Goal: Information Seeking & Learning: Learn about a topic

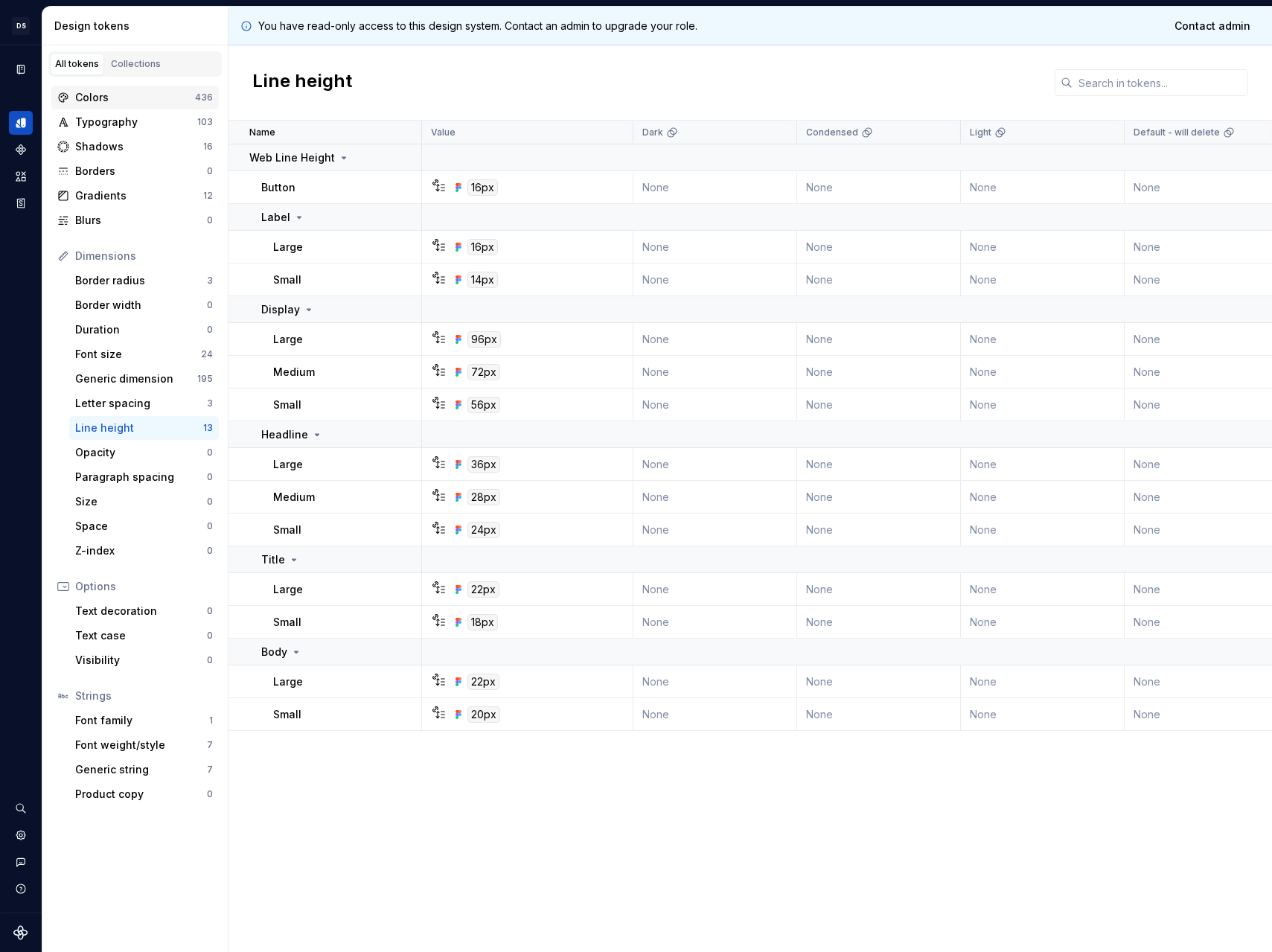
click at [117, 103] on div "Colors" at bounding box center [135, 97] width 120 height 15
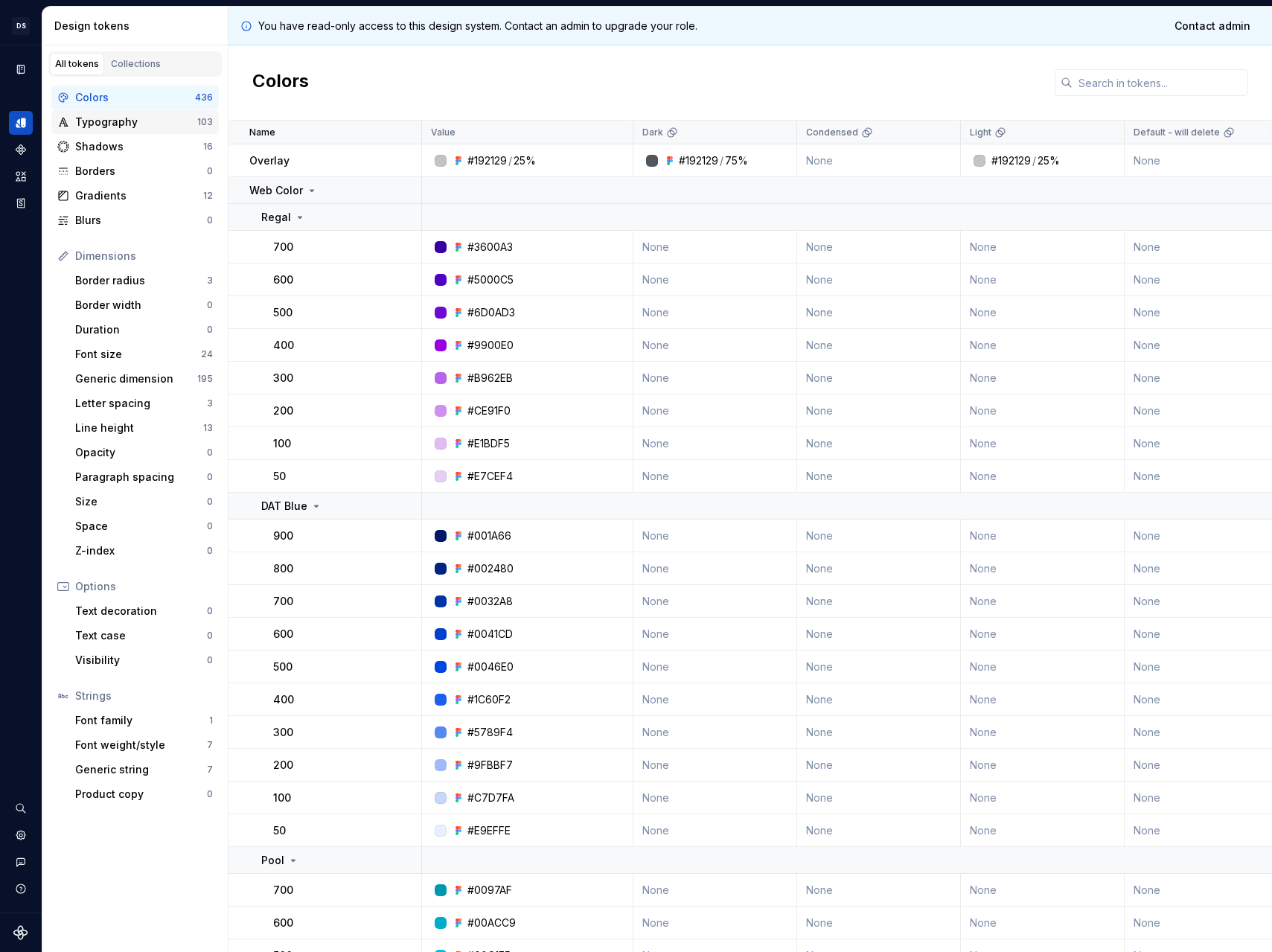
click at [113, 127] on div "Typography" at bounding box center [136, 122] width 122 height 15
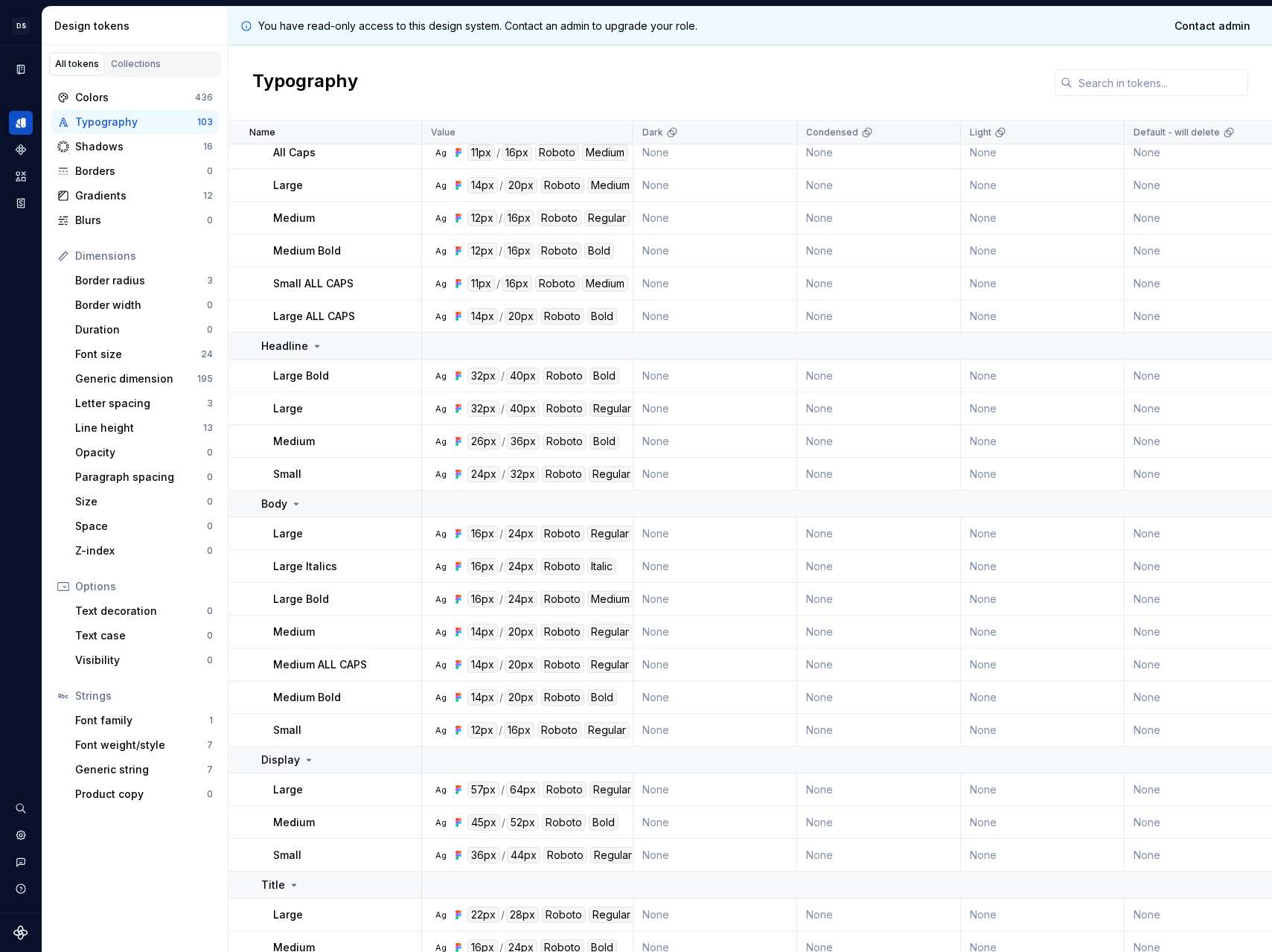
scroll to position [1614, 0]
